Goal: Complete application form

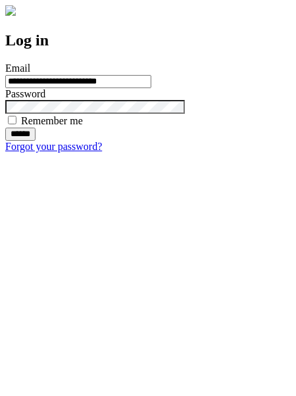
type input "**********"
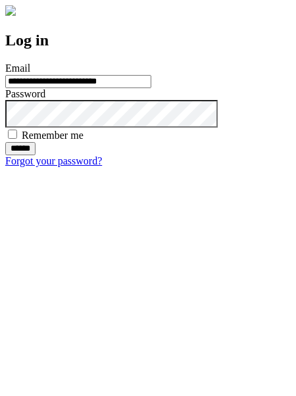
click at [36, 155] on input "******" at bounding box center [20, 148] width 30 height 13
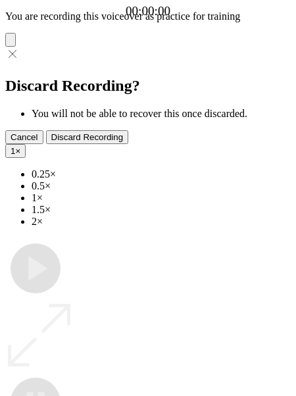
type input "**********"
